Goal: Transaction & Acquisition: Download file/media

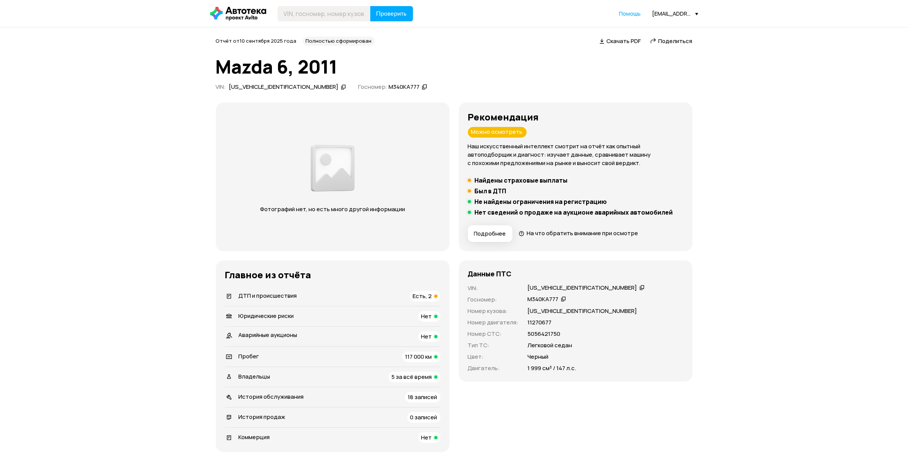
click at [430, 297] on span "Есть, 2" at bounding box center [422, 296] width 19 height 8
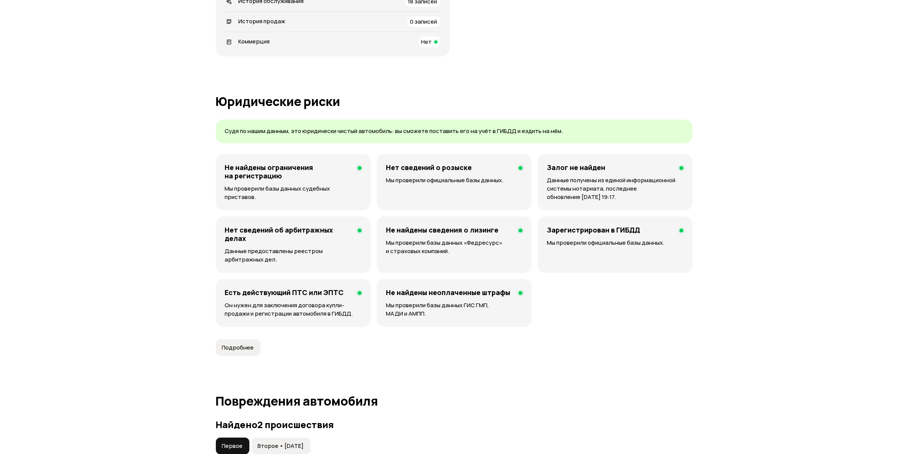
scroll to position [790, 0]
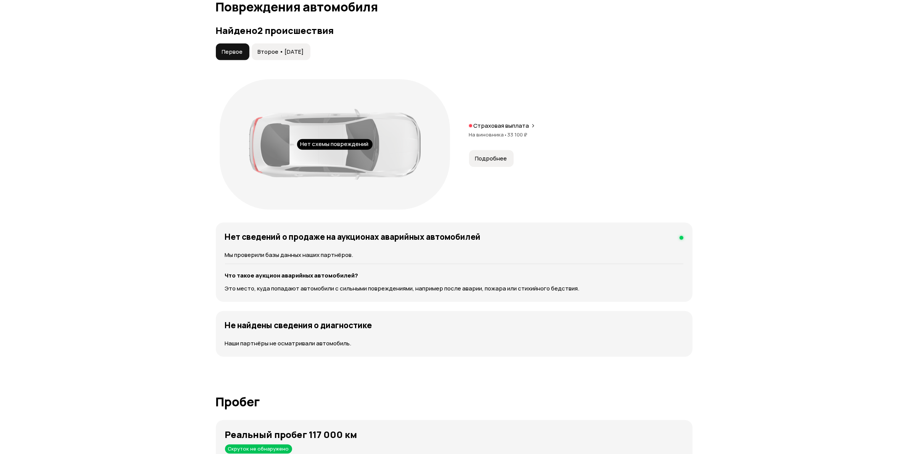
click at [493, 159] on span "Подробнее" at bounding box center [491, 159] width 32 height 8
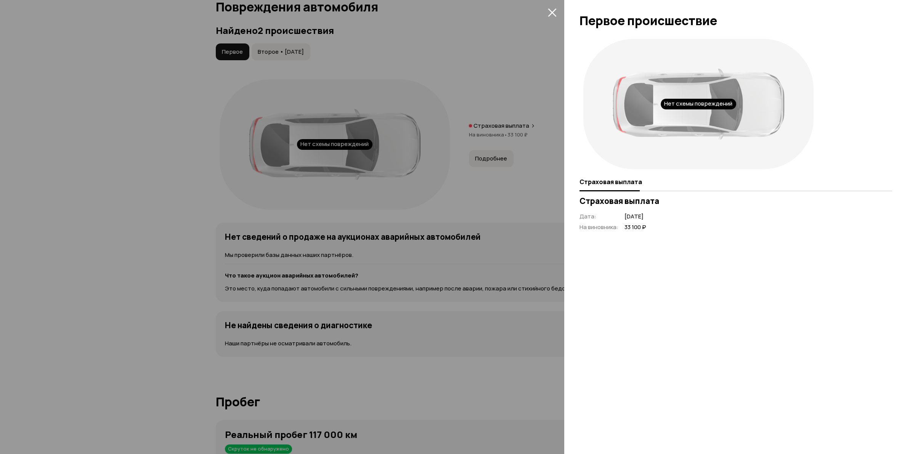
click at [529, 95] on div at bounding box center [457, 227] width 915 height 454
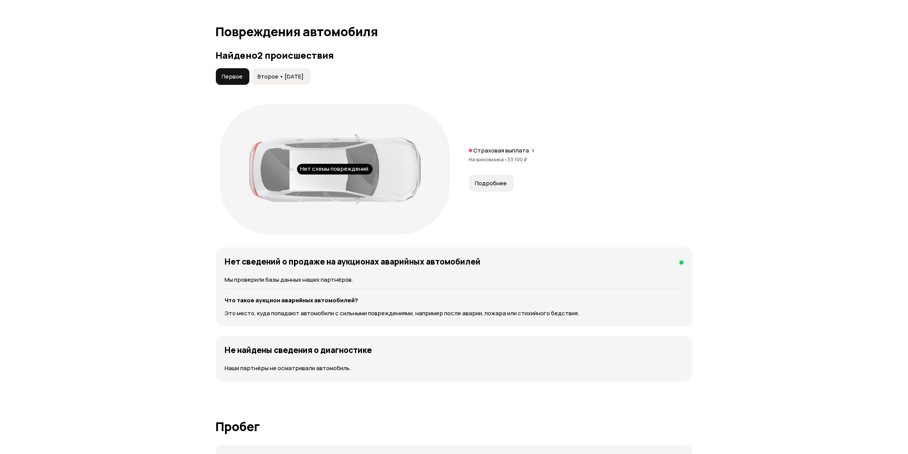
scroll to position [743, 0]
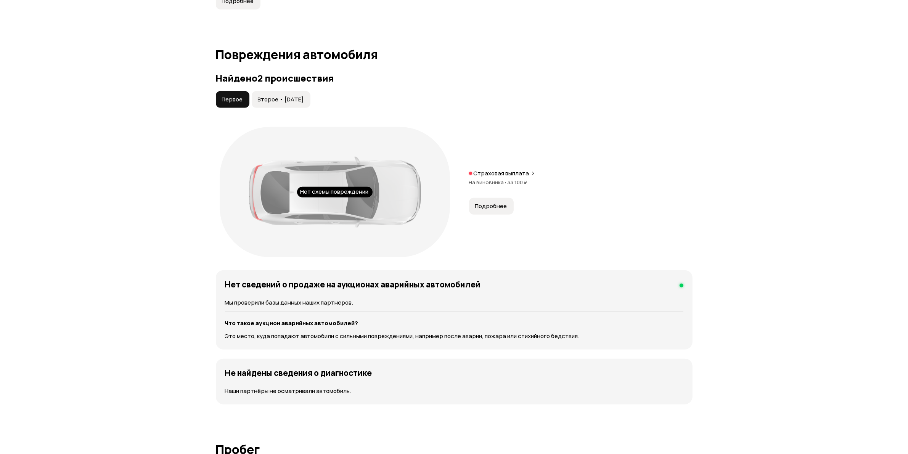
click at [297, 102] on span "Второе • 12 дек 2019" at bounding box center [281, 100] width 46 height 8
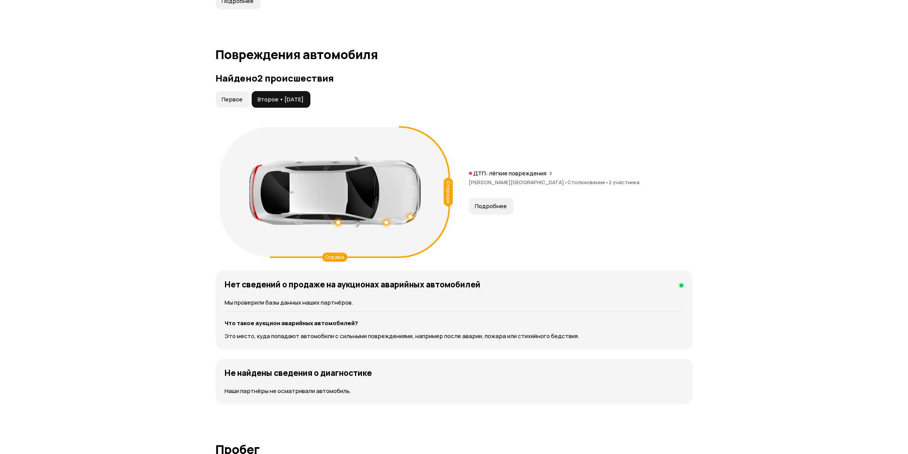
click at [498, 212] on button "Подробнее" at bounding box center [491, 206] width 45 height 17
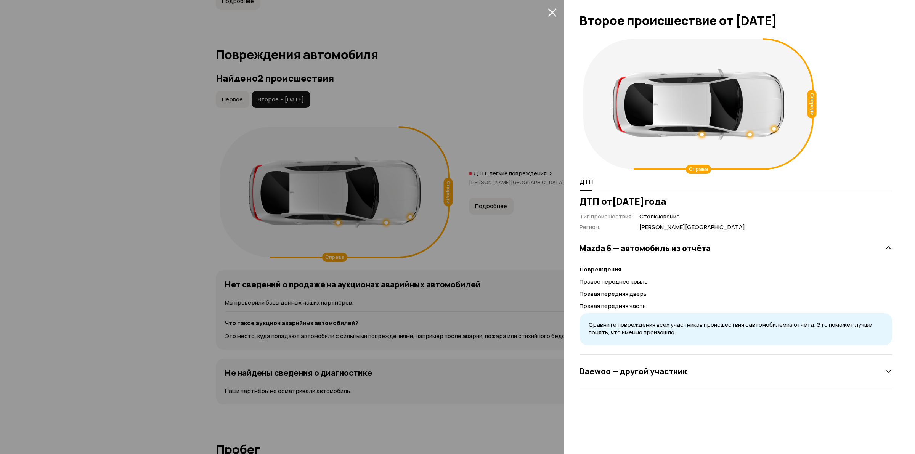
click at [465, 73] on div at bounding box center [457, 227] width 915 height 454
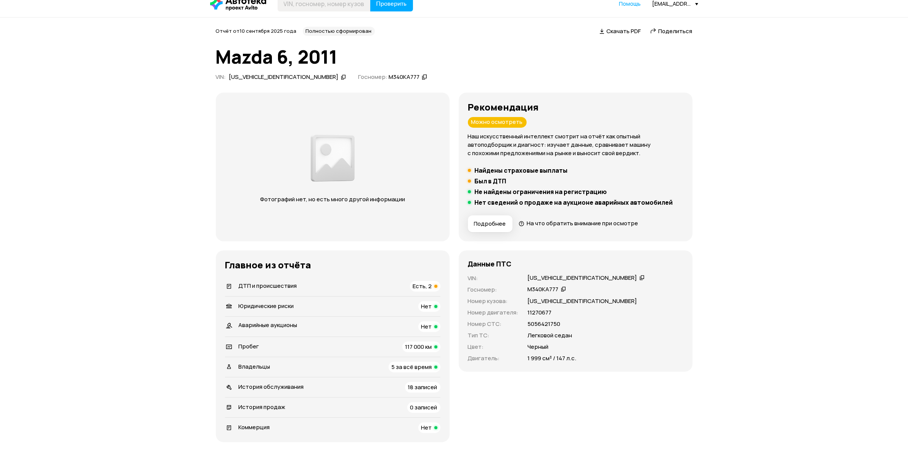
scroll to position [0, 0]
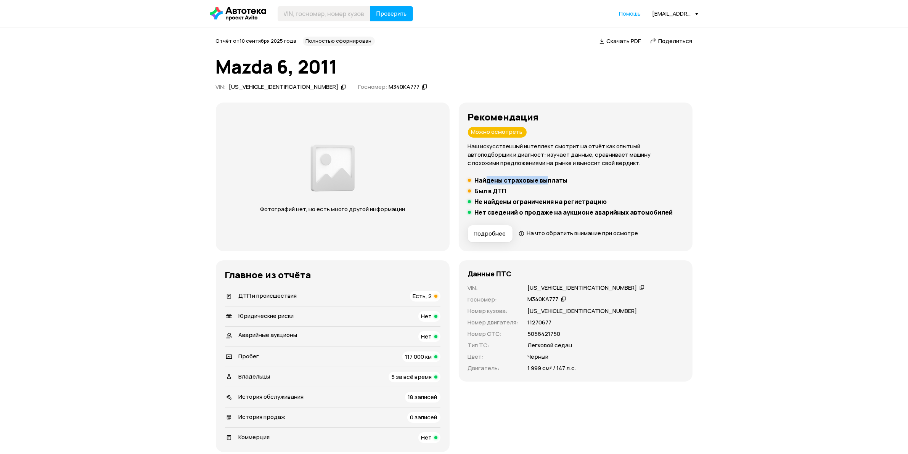
drag, startPoint x: 485, startPoint y: 182, endPoint x: 546, endPoint y: 178, distance: 61.2
click at [546, 178] on h5 "Найдены страховые выплаты" at bounding box center [521, 181] width 93 height 8
click at [491, 233] on span "Подробнее" at bounding box center [490, 234] width 32 height 8
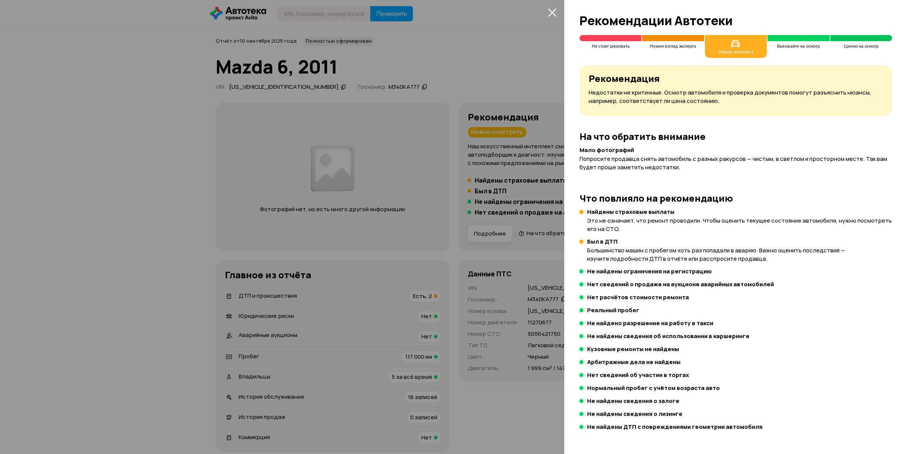
click at [489, 235] on div at bounding box center [457, 227] width 915 height 454
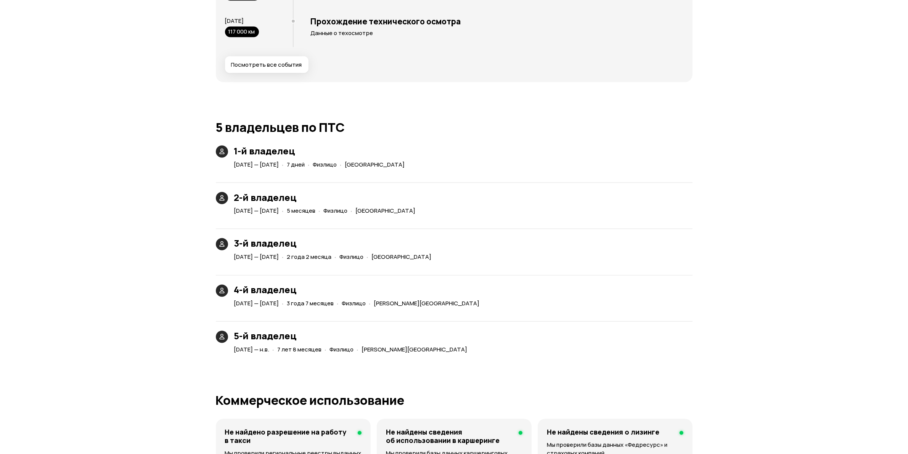
scroll to position [1621, 0]
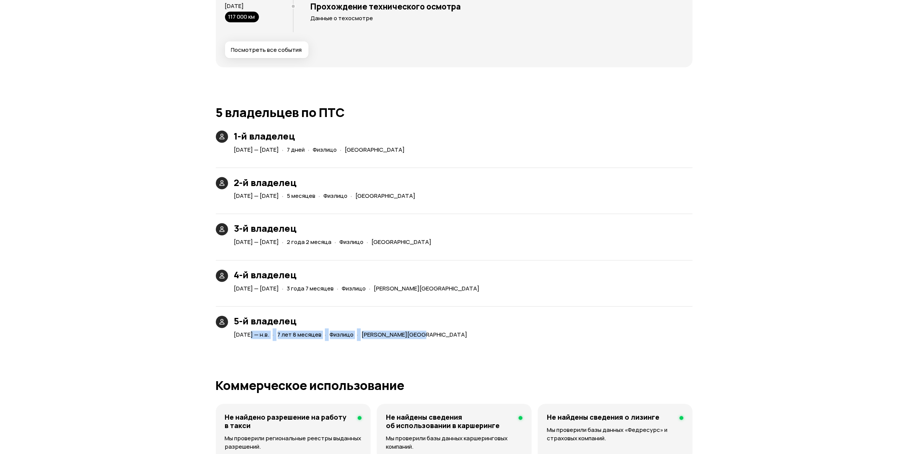
drag, startPoint x: 249, startPoint y: 336, endPoint x: 449, endPoint y: 338, distance: 200.2
click at [449, 338] on div "9 января 2018 — н.в. · 7 лет 8 месяцев · Физлицо · Московская область" at bounding box center [352, 335] width 239 height 11
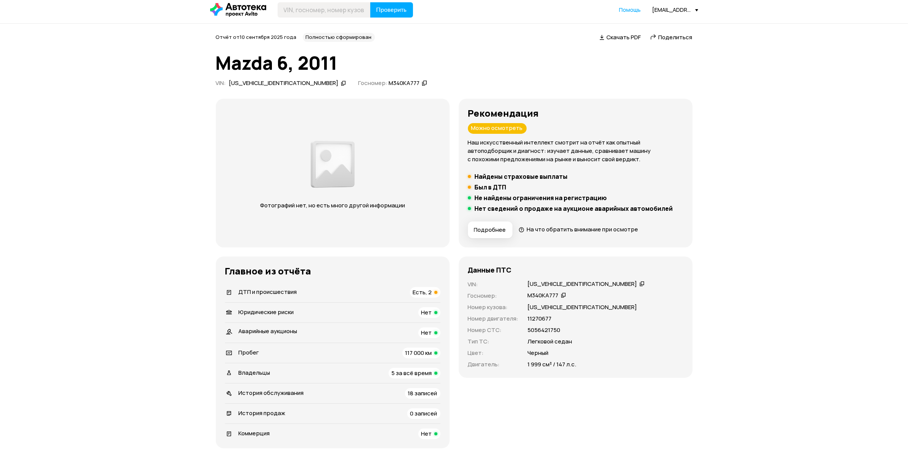
scroll to position [0, 0]
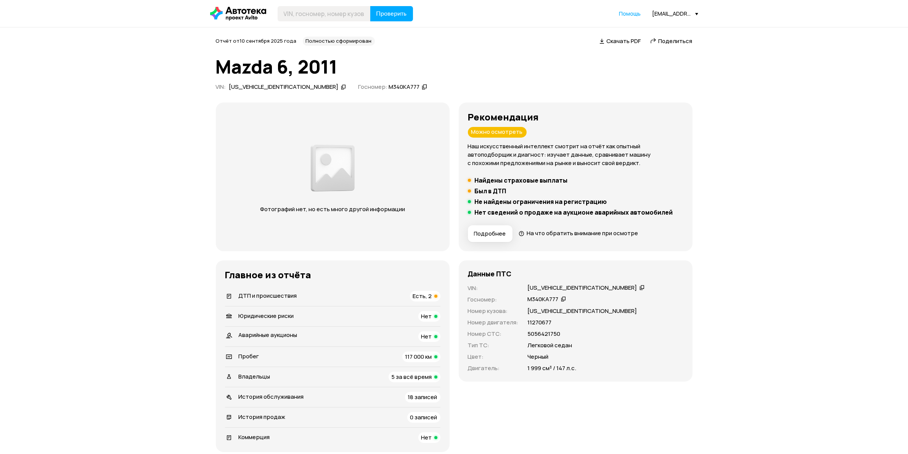
click at [628, 39] on span "Скачать PDF" at bounding box center [624, 41] width 34 height 8
